Goal: Information Seeking & Learning: Learn about a topic

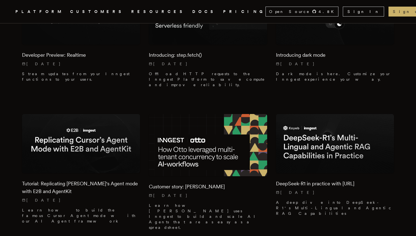
scroll to position [953, 0]
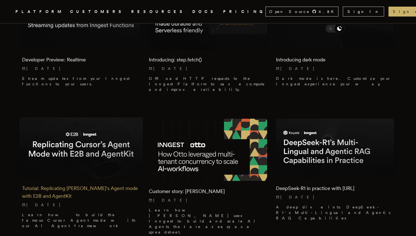
click at [101, 117] on img at bounding box center [81, 148] width 124 height 62
